Goal: Find specific page/section: Find specific page/section

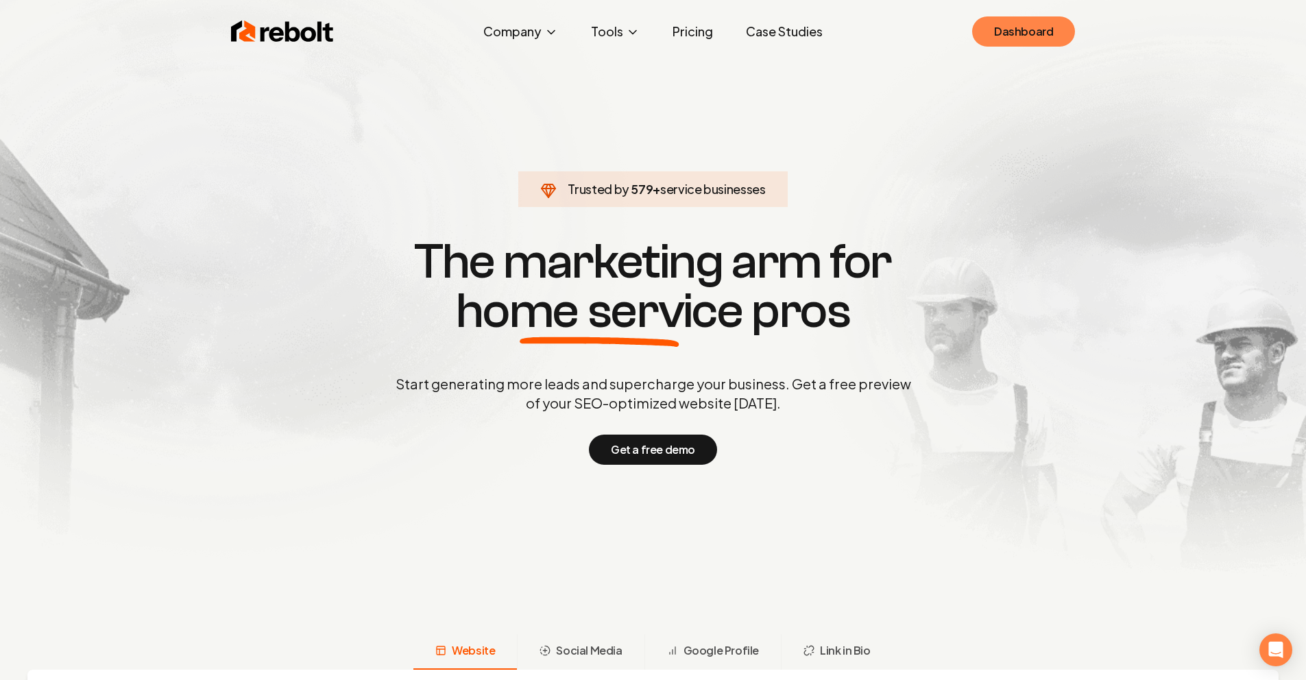
click at [1040, 24] on link "Dashboard" at bounding box center [1023, 31] width 103 height 30
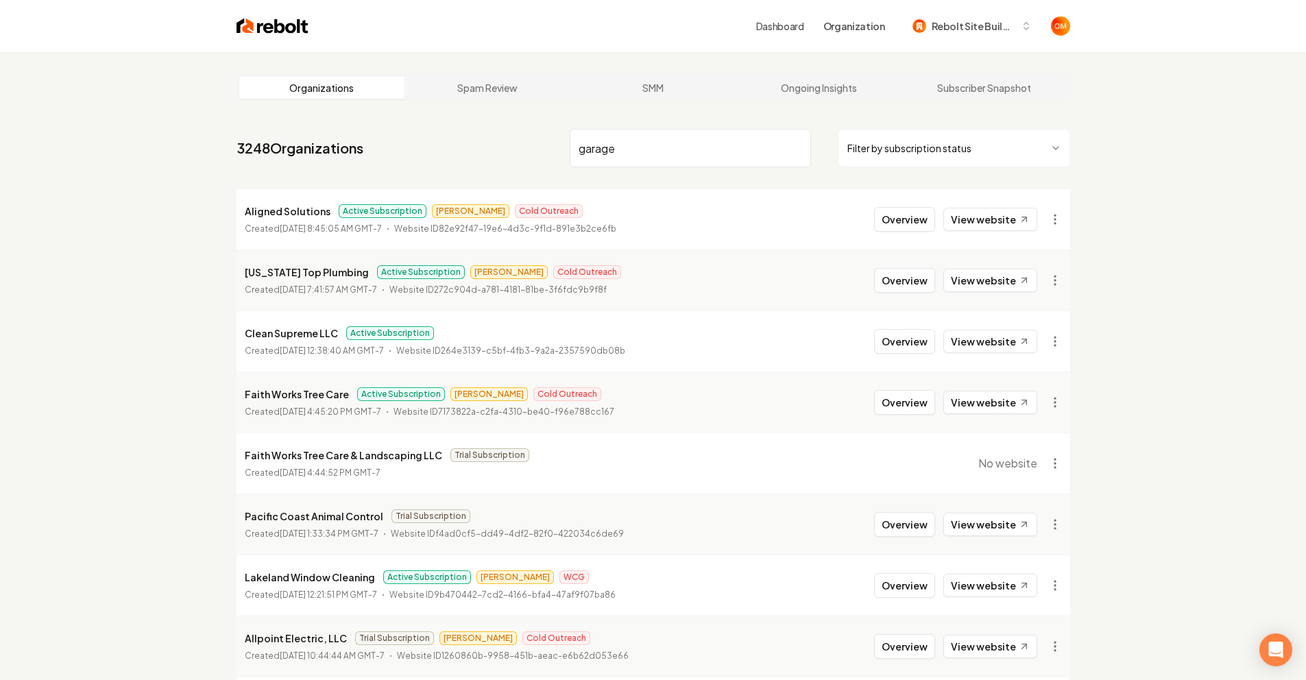
type input "g"
click at [669, 147] on input "search" at bounding box center [690, 148] width 241 height 38
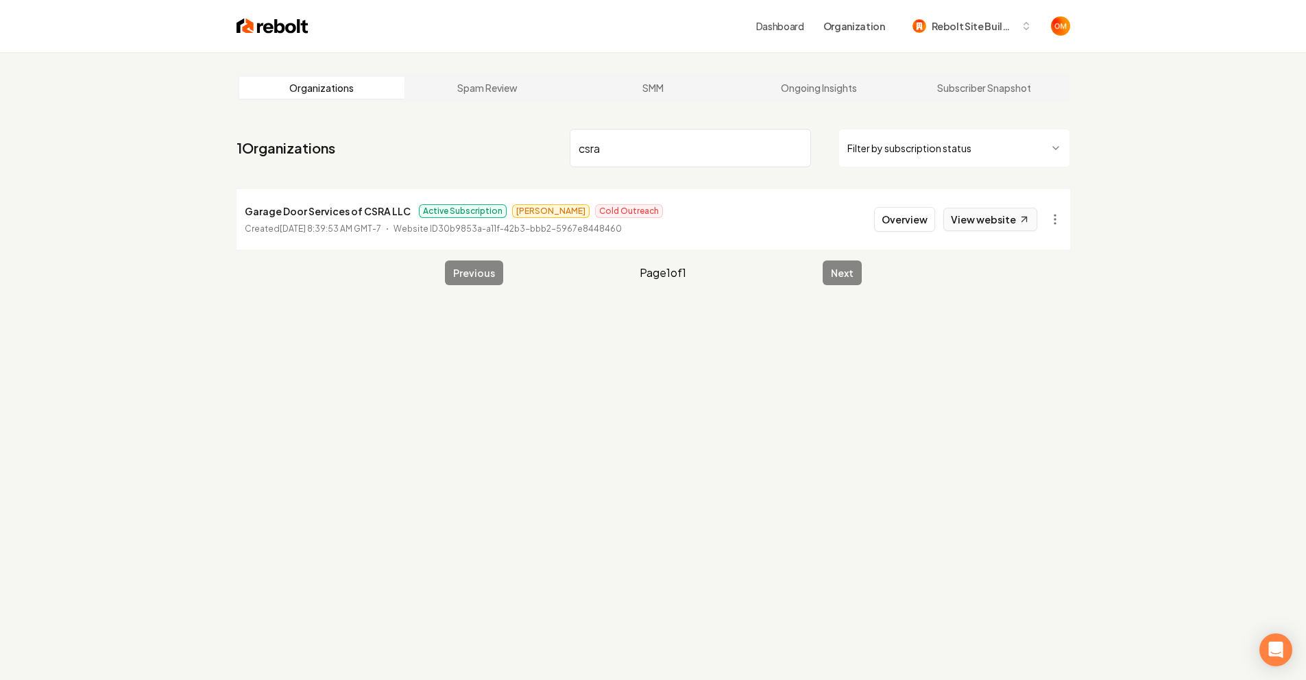
type input "csra"
click at [992, 214] on link "View website" at bounding box center [991, 219] width 94 height 23
click at [287, 29] on img at bounding box center [273, 25] width 72 height 19
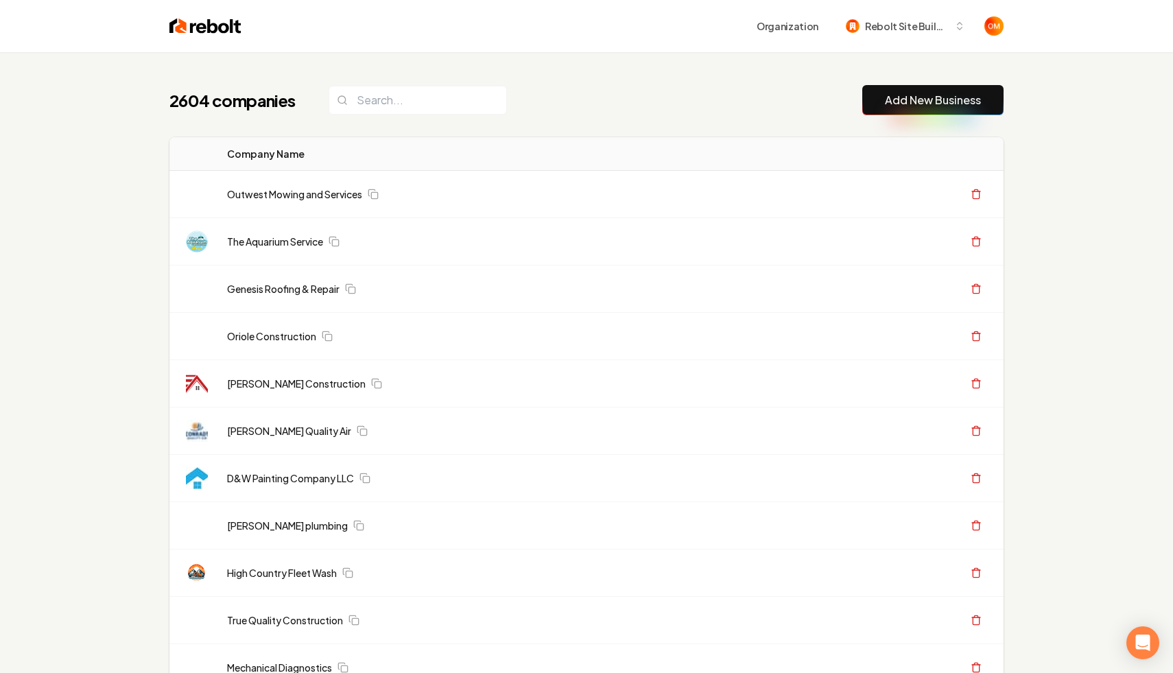
click at [223, 14] on div "Organization Rebolt Site Builder" at bounding box center [586, 26] width 878 height 52
click at [217, 15] on div "Organization Rebolt Site Builder" at bounding box center [586, 26] width 878 height 52
click at [200, 29] on img at bounding box center [205, 25] width 72 height 19
